Goal: Task Accomplishment & Management: Use online tool/utility

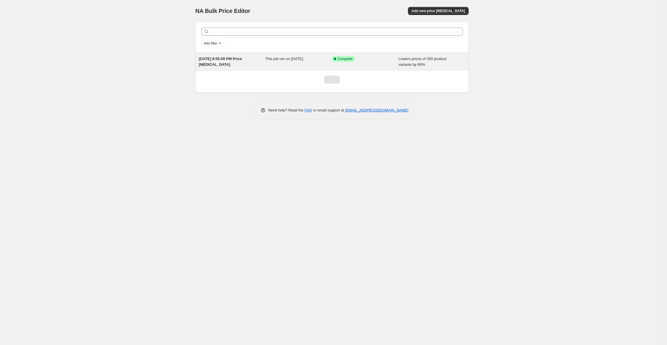
click at [293, 64] on div "This job ran on [DATE]." at bounding box center [299, 62] width 67 height 12
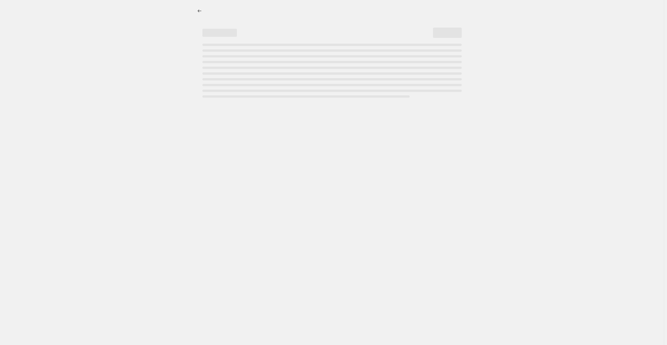
select select "percentage"
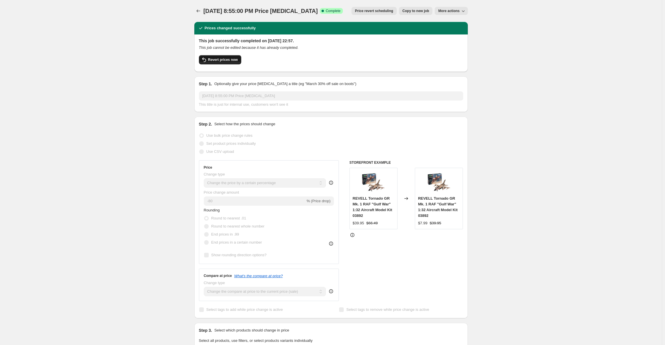
click at [215, 59] on span "Revert prices now" at bounding box center [223, 60] width 30 height 5
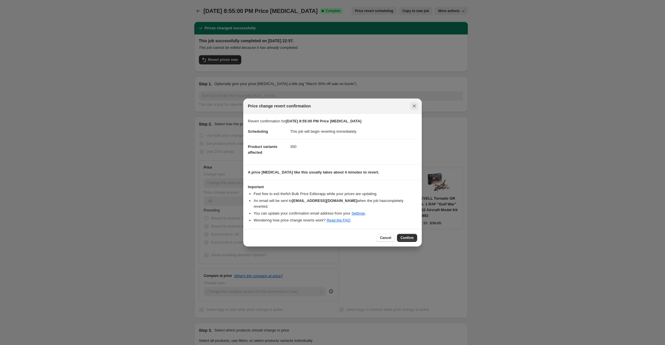
click at [413, 106] on icon "Close" at bounding box center [414, 106] width 6 height 6
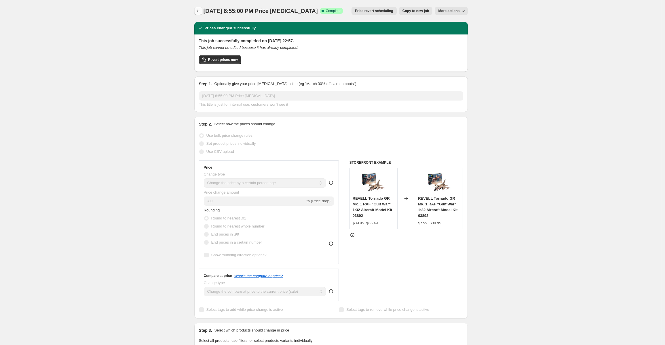
click at [197, 11] on icon "Price change jobs" at bounding box center [198, 11] width 6 height 6
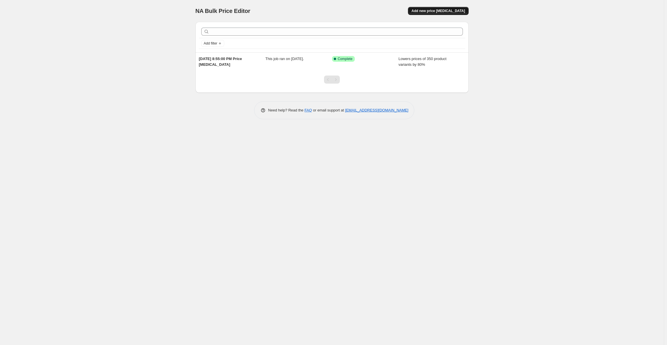
click at [429, 10] on span "Add new price [MEDICAL_DATA]" at bounding box center [439, 11] width 54 height 5
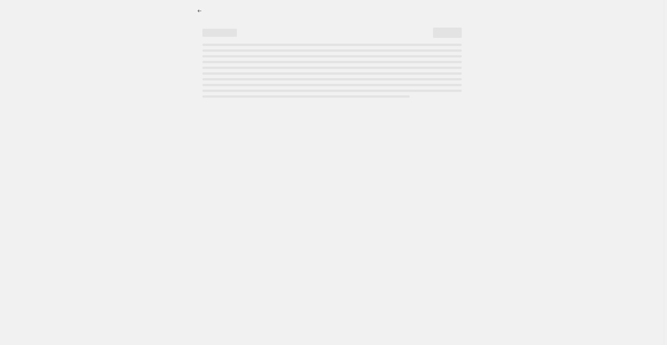
select select "percentage"
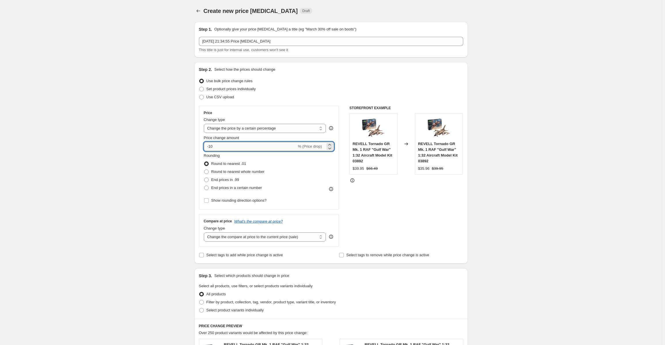
drag, startPoint x: 230, startPoint y: 148, endPoint x: 207, endPoint y: 147, distance: 22.2
click at [208, 147] on input "-10" at bounding box center [250, 146] width 93 height 9
click at [200, 12] on icon "Price change jobs" at bounding box center [198, 11] width 6 height 6
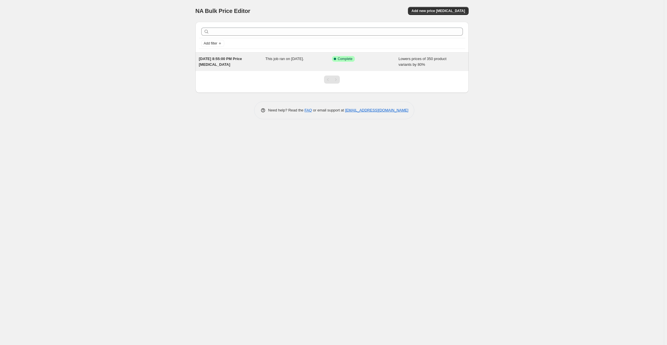
click at [342, 61] on span "Success Complete Complete" at bounding box center [343, 59] width 23 height 6
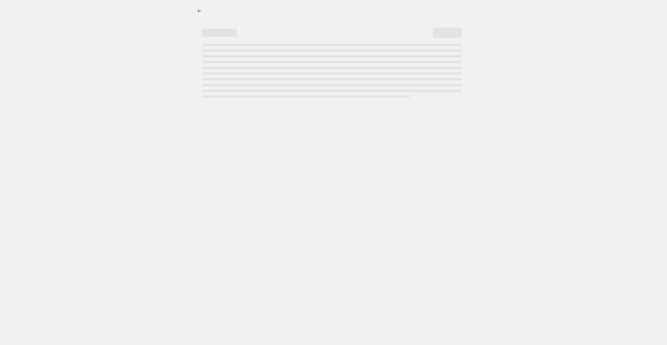
select select "percentage"
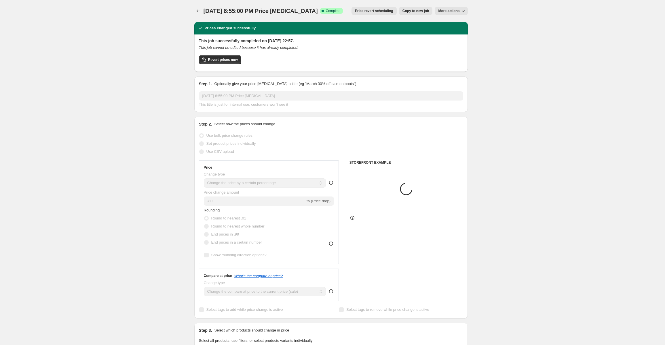
click at [453, 15] on div "[DATE] 8:55:00 PM Price [MEDICAL_DATA]. This page is ready [DATE] 8:55:00 PM Pr…" at bounding box center [330, 11] width 273 height 22
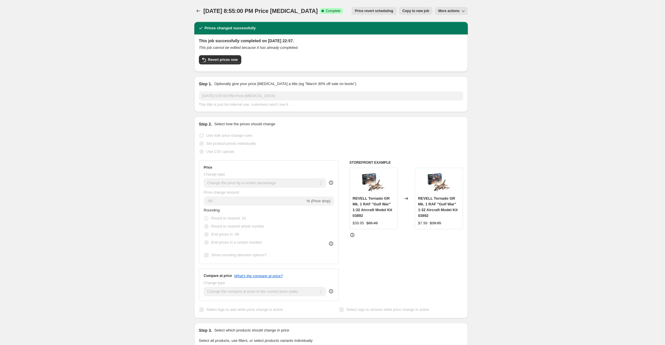
click at [452, 13] on button "More actions" at bounding box center [450, 11] width 33 height 8
click at [447, 35] on span "Delete job" at bounding box center [448, 32] width 17 height 4
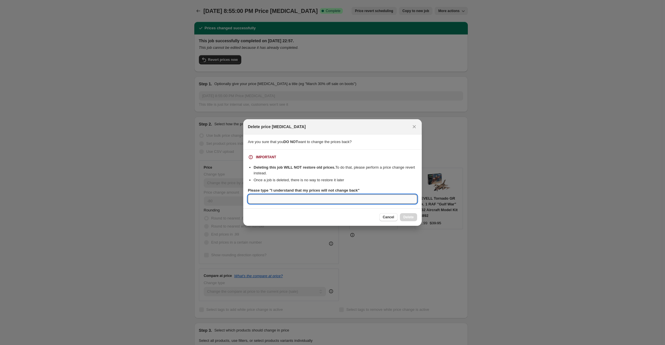
click at [352, 201] on input "Please type "I understand that my prices will not change back"" at bounding box center [332, 199] width 169 height 9
click at [352, 213] on div "Cancel Delete" at bounding box center [332, 218] width 178 height 18
click at [415, 128] on icon "Close" at bounding box center [414, 126] width 3 height 3
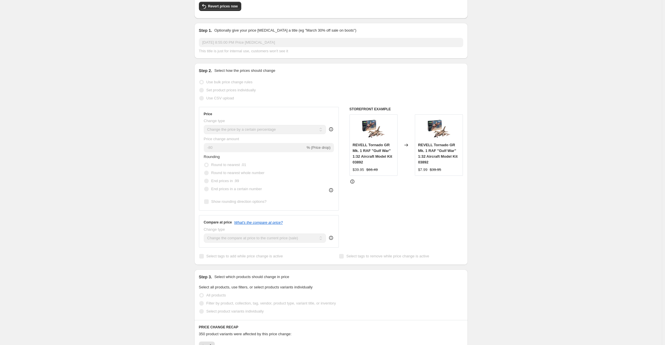
scroll to position [24, 0]
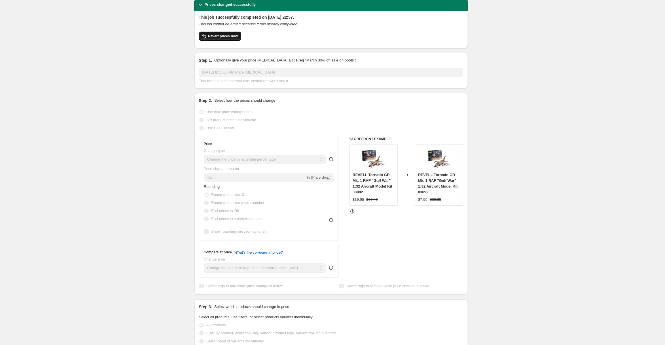
click at [213, 38] on span "Revert prices now" at bounding box center [223, 36] width 30 height 5
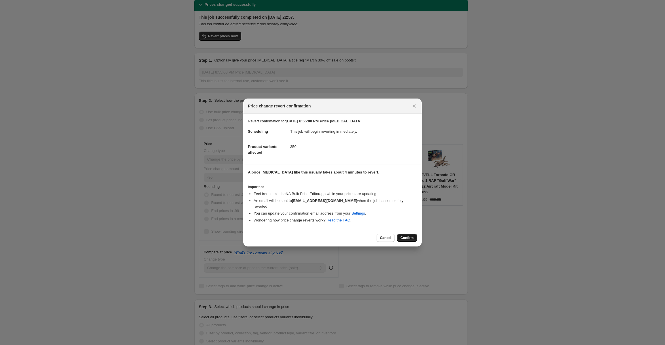
click at [400, 237] on span "Confirm" at bounding box center [406, 238] width 13 height 5
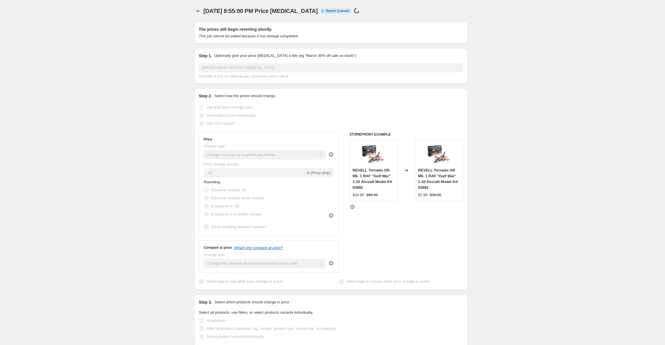
click at [400, 224] on div "STOREFRONT EXAMPLE REVELL Tornado GR Mk. 1 RAF "Gulf War" 1:32 Aircraft Model K…" at bounding box center [406, 202] width 114 height 141
click at [452, 9] on span "Export Recap CSV" at bounding box center [449, 11] width 30 height 5
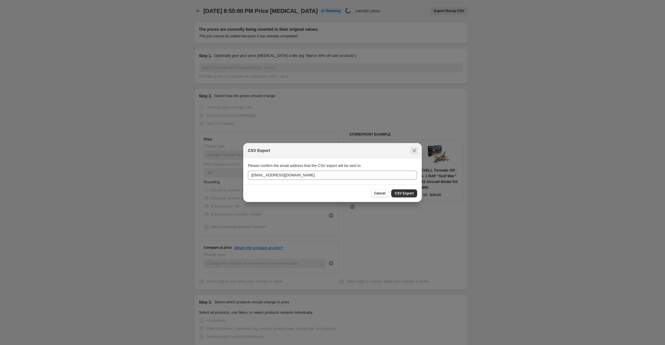
click at [415, 150] on icon "Close" at bounding box center [414, 150] width 3 height 3
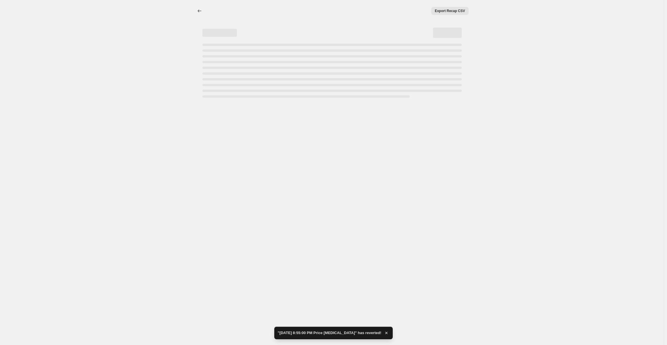
select select "percentage"
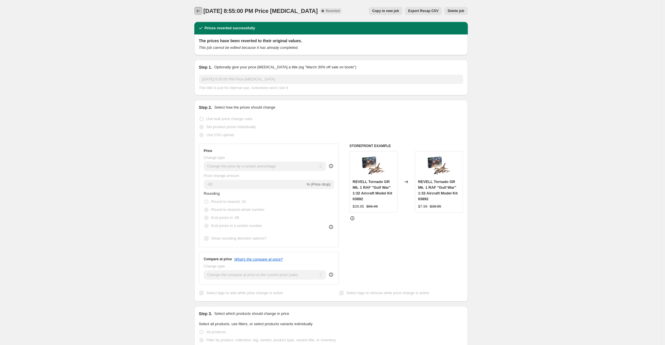
click at [198, 11] on icon "Price change jobs" at bounding box center [198, 10] width 4 height 3
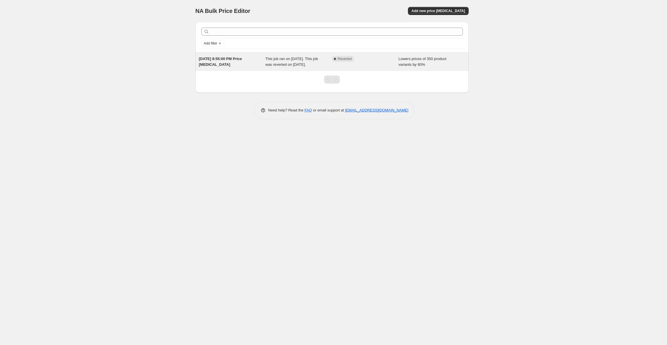
click at [347, 60] on span "Reverted" at bounding box center [345, 59] width 14 height 5
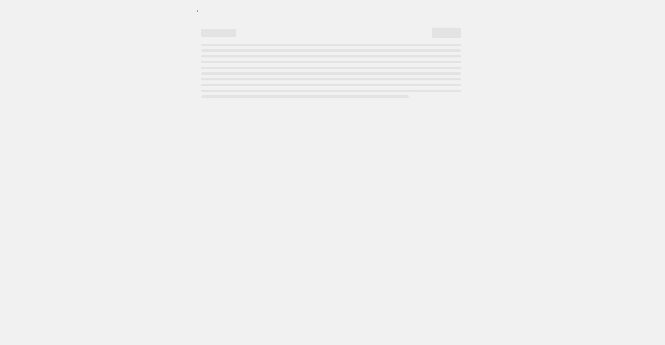
select select "percentage"
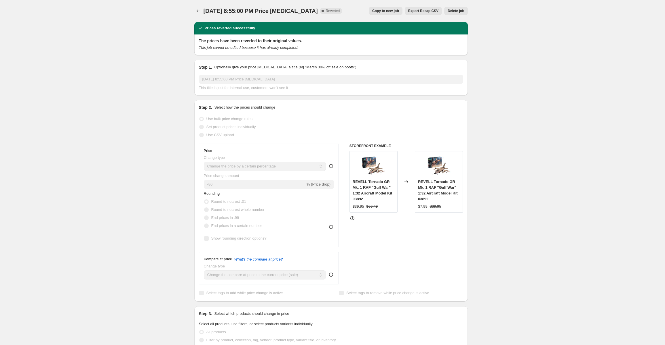
click at [450, 8] on button "Delete job" at bounding box center [455, 11] width 23 height 8
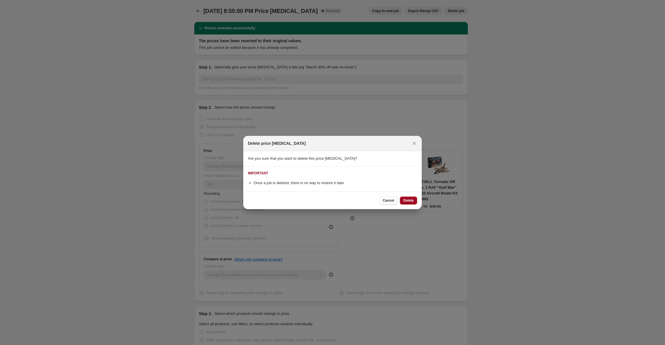
click at [404, 201] on span "Delete" at bounding box center [408, 200] width 10 height 5
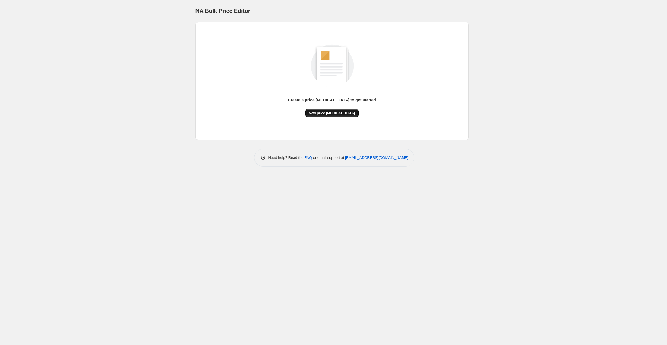
click at [323, 114] on span "New price [MEDICAL_DATA]" at bounding box center [332, 113] width 46 height 5
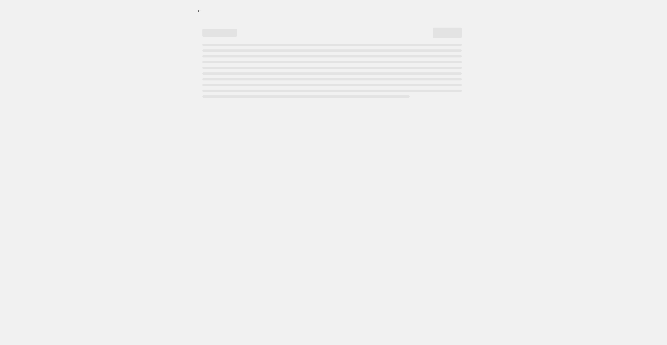
select select "percentage"
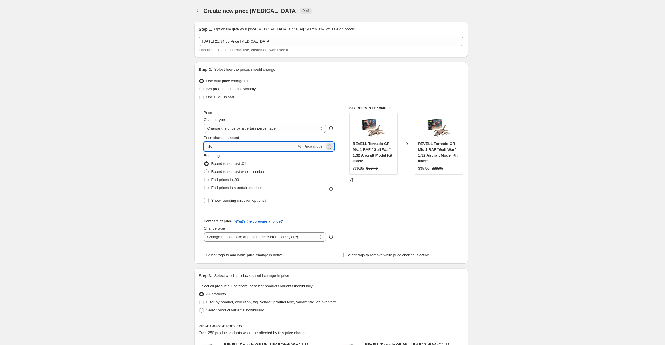
click at [231, 149] on input "-10" at bounding box center [250, 146] width 93 height 9
click at [230, 148] on input "-10" at bounding box center [250, 146] width 93 height 9
drag, startPoint x: 229, startPoint y: 147, endPoint x: 194, endPoint y: 146, distance: 34.8
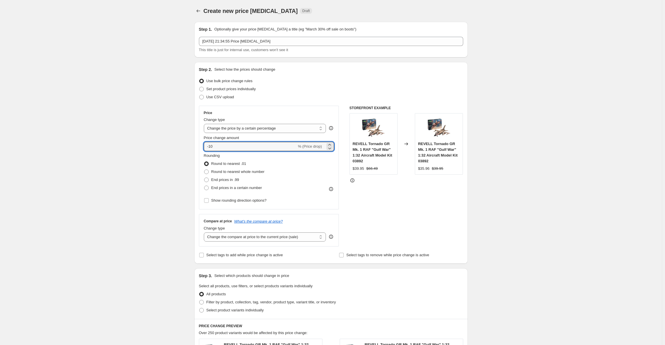
click at [195, 146] on div "Step 1. Optionally give your price [MEDICAL_DATA] a title (eg "March 30% off sa…" at bounding box center [329, 283] width 278 height 532
type input "-80"
click at [555, 216] on div "Create new price [MEDICAL_DATA]. This page is ready Create new price [MEDICAL_D…" at bounding box center [330, 292] width 661 height 584
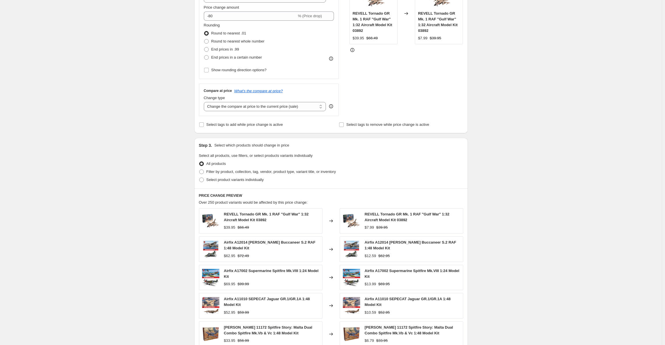
scroll to position [237, 0]
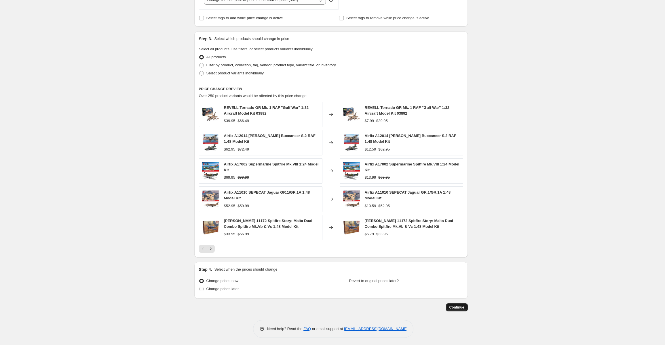
click at [462, 304] on button "Continue" at bounding box center [457, 308] width 22 height 8
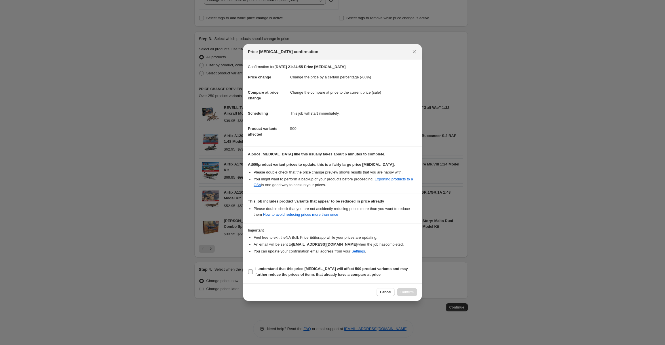
click at [250, 270] on input "I understand that this price [MEDICAL_DATA] will affect 500 product variants an…" at bounding box center [250, 272] width 5 height 5
checkbox input "true"
click at [410, 291] on span "Confirm" at bounding box center [406, 292] width 13 height 5
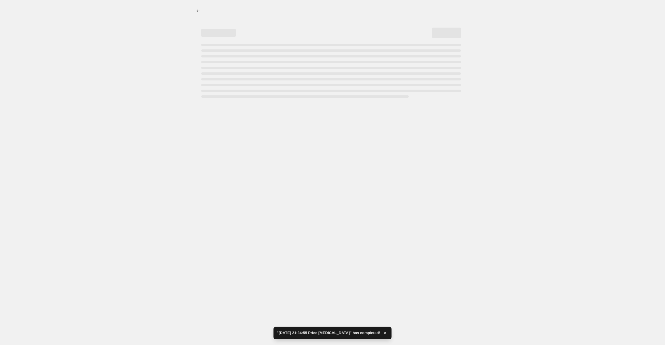
select select "percentage"
